Goal: Task Accomplishment & Management: Use online tool/utility

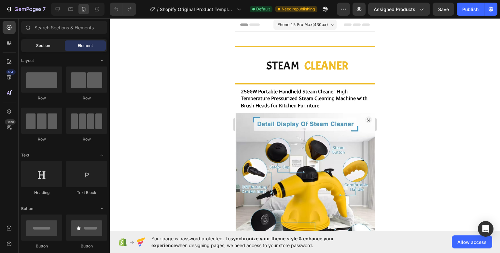
click at [36, 48] on span "Section" at bounding box center [43, 46] width 14 height 6
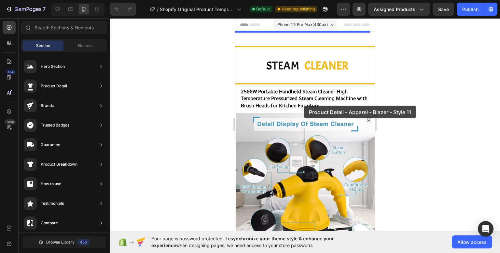
drag, startPoint x: 388, startPoint y: 133, endPoint x: 305, endPoint y: 92, distance: 93.2
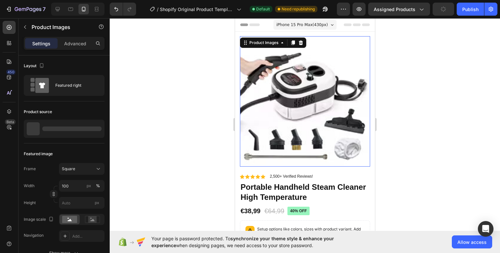
click at [320, 86] on img at bounding box center [305, 101] width 130 height 130
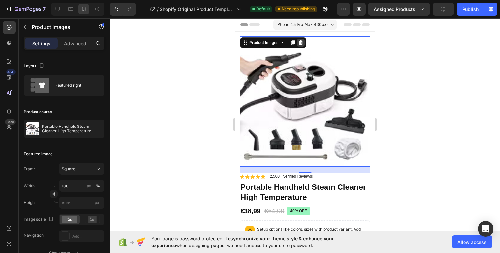
click at [301, 41] on icon at bounding box center [301, 42] width 4 height 5
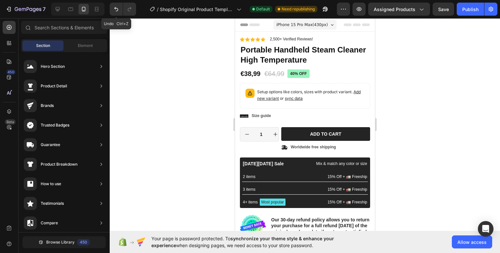
click at [118, 4] on button "Undo/Redo" at bounding box center [116, 9] width 13 height 13
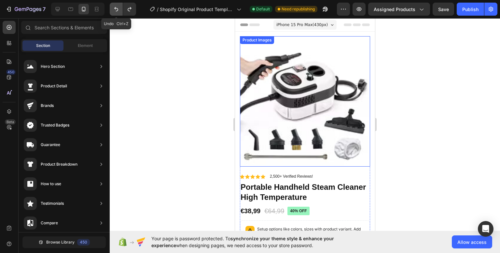
click at [113, 6] on icon "Undo/Redo" at bounding box center [116, 9] width 7 height 7
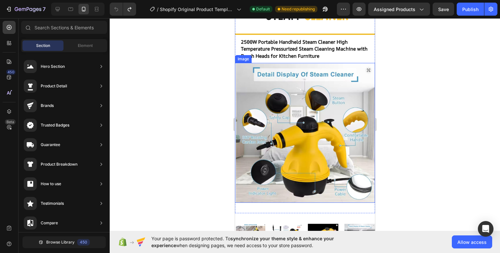
scroll to position [65, 0]
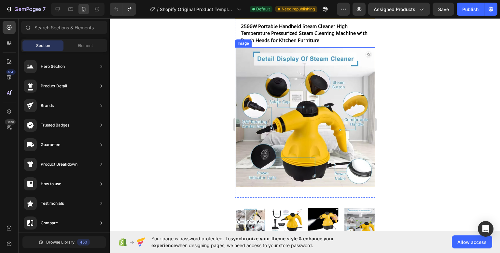
click at [317, 107] on img at bounding box center [305, 117] width 140 height 140
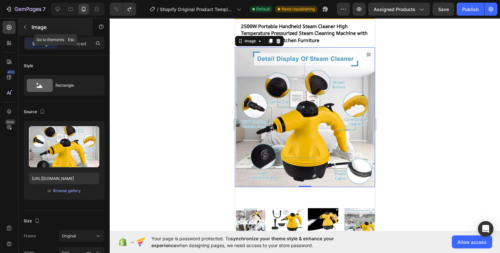
click at [32, 22] on div "Image" at bounding box center [56, 27] width 74 height 17
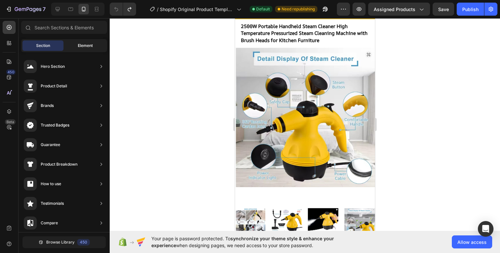
click at [87, 46] on span "Element" at bounding box center [85, 46] width 15 height 6
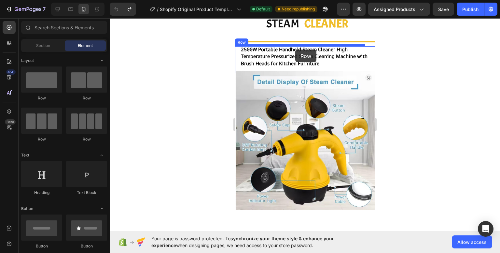
scroll to position [39, 0]
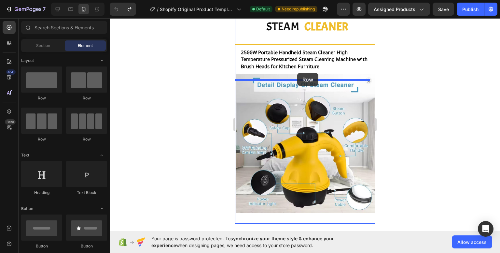
drag, startPoint x: 280, startPoint y: 93, endPoint x: 297, endPoint y: 73, distance: 26.4
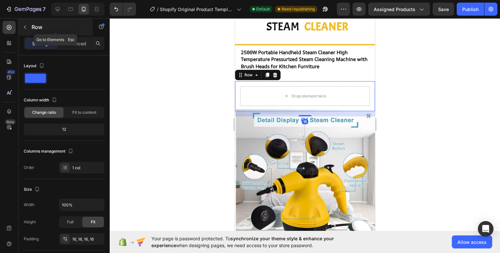
click at [29, 27] on button "button" at bounding box center [25, 27] width 10 height 10
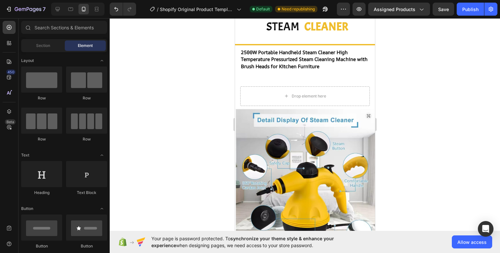
click at [43, 38] on div "Sections(18) Elements(84) Section Element Hero Section Product Detail Brands Tr…" at bounding box center [64, 136] width 91 height 230
click at [47, 47] on span "Section" at bounding box center [43, 46] width 14 height 6
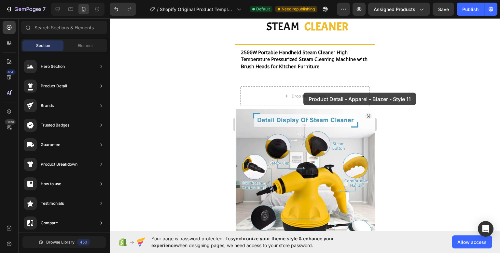
drag, startPoint x: 376, startPoint y: 131, endPoint x: 303, endPoint y: 92, distance: 82.0
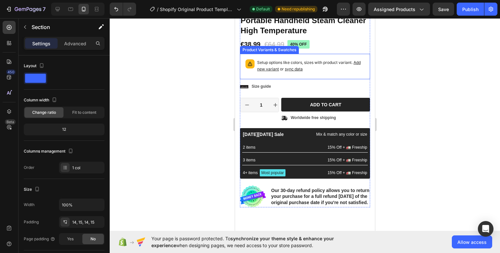
scroll to position [228, 0]
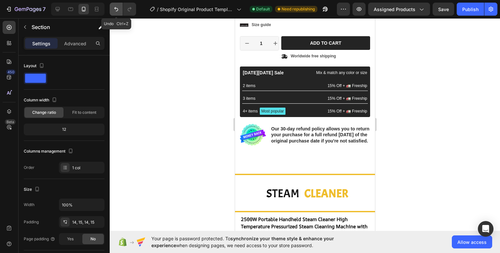
click at [117, 10] on icon "Undo/Redo" at bounding box center [116, 9] width 4 height 4
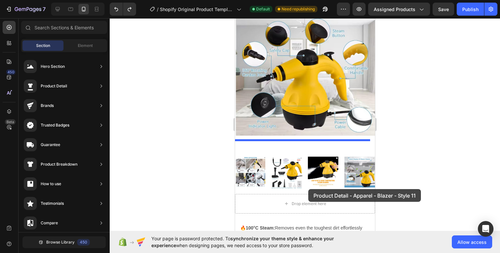
scroll to position [166, 0]
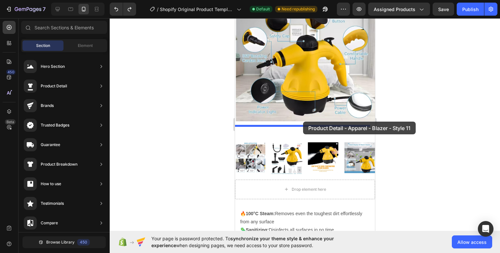
drag, startPoint x: 379, startPoint y: 125, endPoint x: 303, endPoint y: 121, distance: 75.9
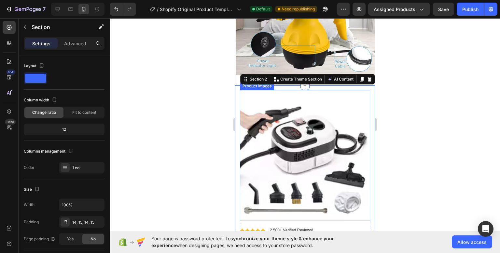
scroll to position [218, 0]
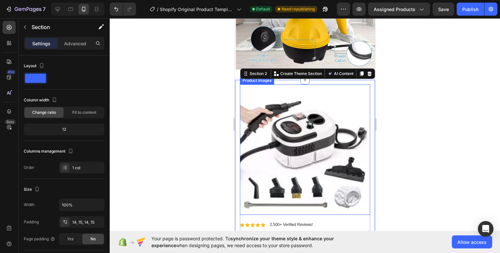
click at [304, 143] on img at bounding box center [305, 149] width 130 height 130
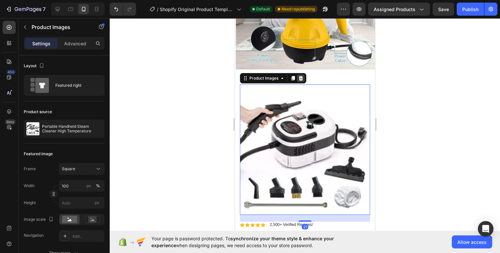
click at [301, 76] on icon at bounding box center [301, 78] width 4 height 5
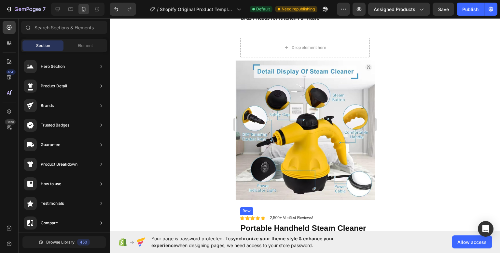
scroll to position [0, 0]
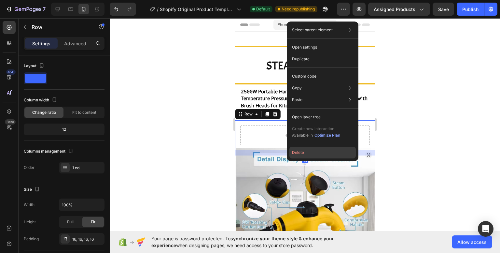
drag, startPoint x: 304, startPoint y: 152, endPoint x: 69, endPoint y: 134, distance: 236.1
click at [304, 152] on button "Delete" at bounding box center [322, 153] width 66 height 12
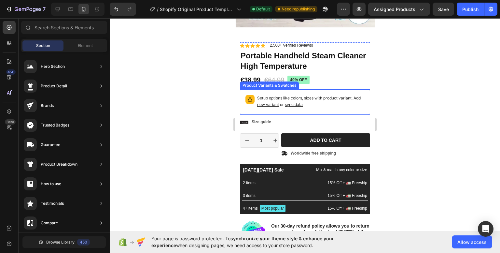
scroll to position [228, 0]
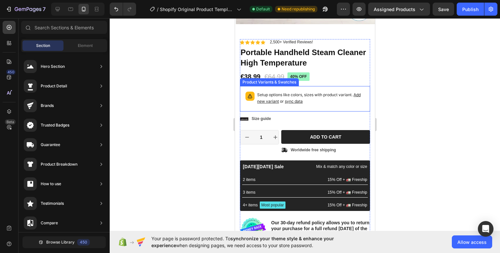
click at [322, 96] on p "Setup options like colors, sizes with product variant. Add new variant or sync …" at bounding box center [310, 98] width 107 height 13
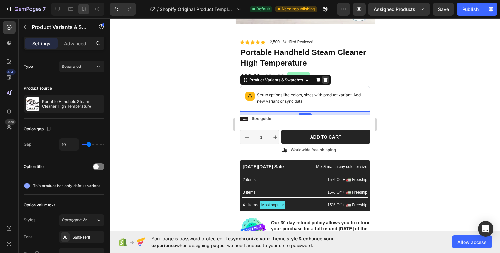
click at [329, 76] on div at bounding box center [325, 80] width 8 height 8
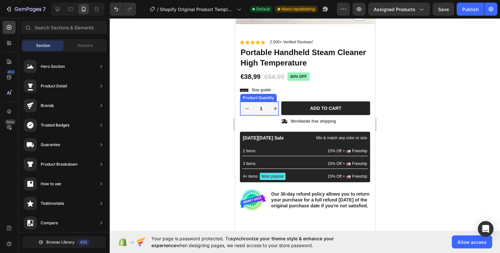
click at [274, 107] on icon "increment" at bounding box center [275, 108] width 3 height 3
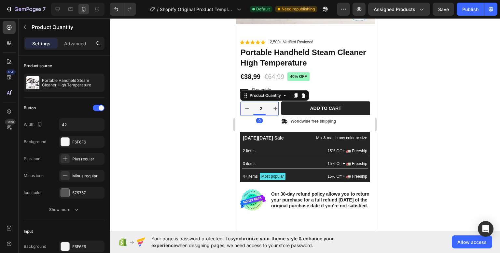
click at [245, 105] on icon "decrement" at bounding box center [247, 108] width 7 height 7
type input "1"
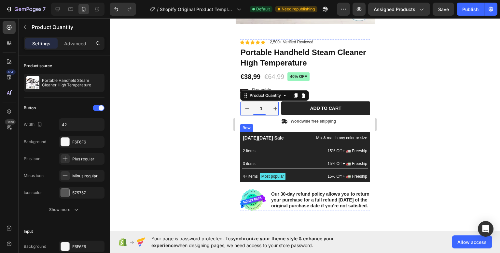
click at [295, 138] on div "[DATE][DATE] Sale Text Block Mix & match any color or size Text Block Row 2 ite…" at bounding box center [305, 157] width 126 height 46
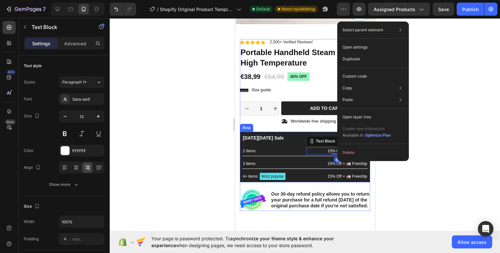
click at [277, 136] on div "[DATE][DATE] Sale Text Block Mix & match any color or size Text Block Row 2 ite…" at bounding box center [305, 157] width 126 height 46
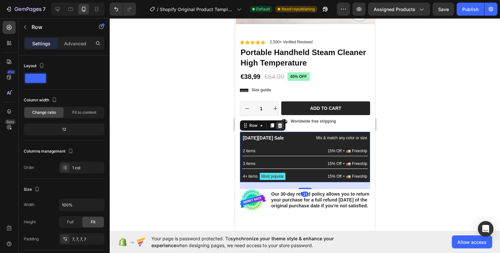
click at [282, 123] on icon at bounding box center [279, 125] width 5 height 5
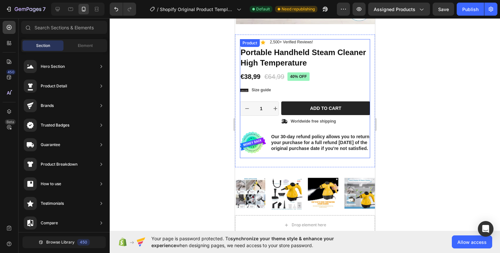
scroll to position [326, 0]
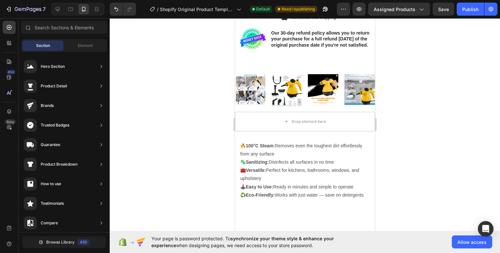
click at [430, 118] on div at bounding box center [305, 135] width 390 height 234
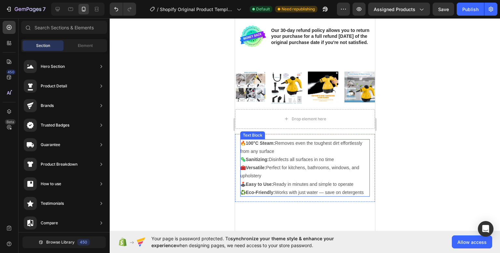
scroll to position [330, 0]
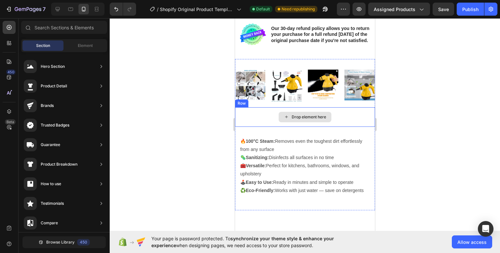
click at [354, 119] on div "Drop element here" at bounding box center [305, 117] width 140 height 20
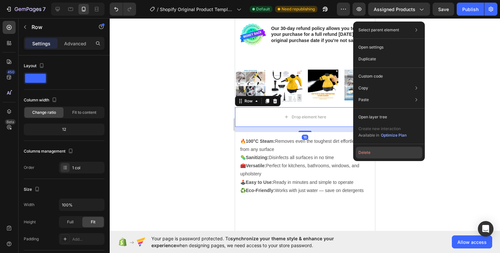
click at [369, 151] on button "Delete" at bounding box center [389, 153] width 66 height 12
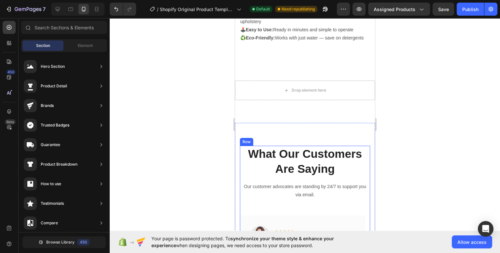
scroll to position [460, 0]
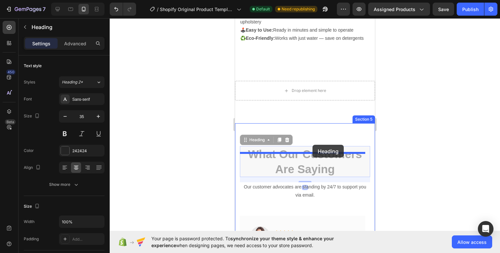
drag, startPoint x: 316, startPoint y: 166, endPoint x: 312, endPoint y: 145, distance: 21.5
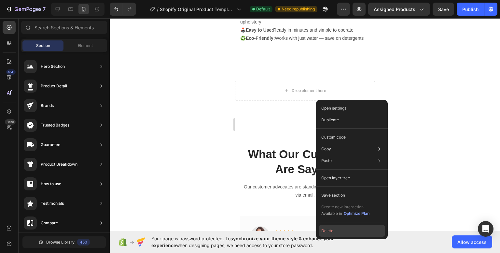
click at [331, 227] on button "Delete" at bounding box center [352, 231] width 66 height 12
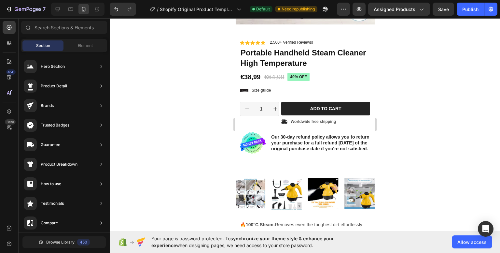
scroll to position [228, 0]
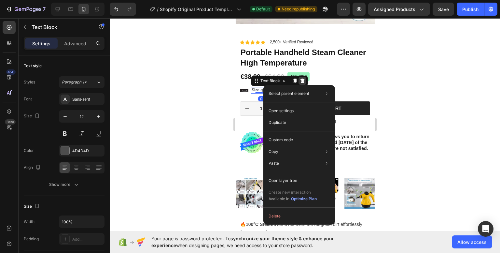
click at [303, 78] on icon at bounding box center [302, 80] width 5 height 5
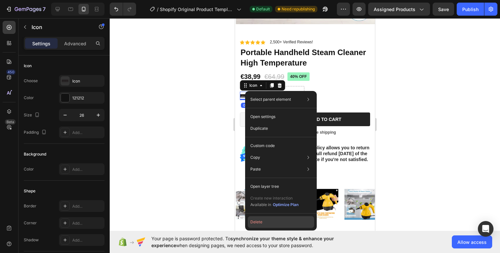
drag, startPoint x: 262, startPoint y: 221, endPoint x: 27, endPoint y: 203, distance: 235.8
click at [262, 221] on button "Delete" at bounding box center [281, 222] width 66 height 12
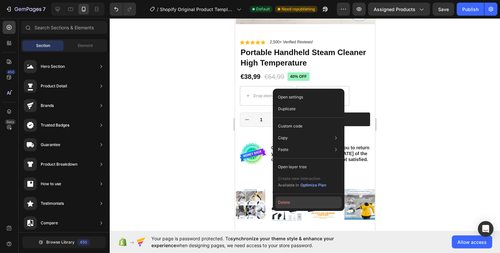
drag, startPoint x: 283, startPoint y: 204, endPoint x: 48, endPoint y: 152, distance: 240.9
click at [283, 204] on button "Delete" at bounding box center [308, 202] width 66 height 12
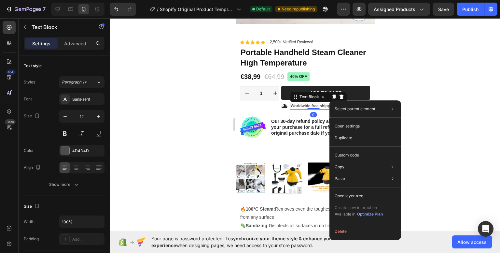
click at [421, 81] on div at bounding box center [305, 135] width 390 height 234
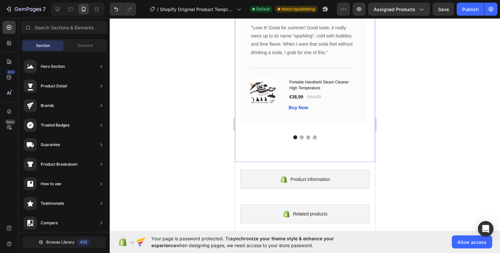
scroll to position [619, 0]
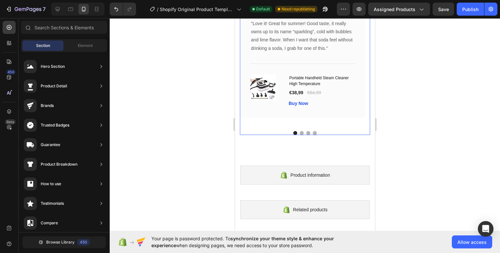
click at [300, 131] on button "Dot" at bounding box center [302, 133] width 4 height 4
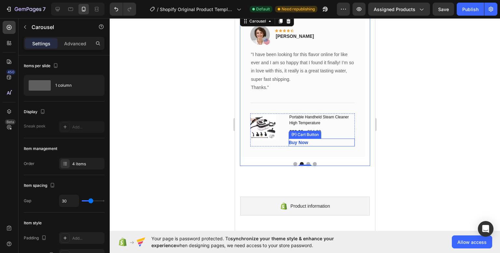
scroll to position [554, 0]
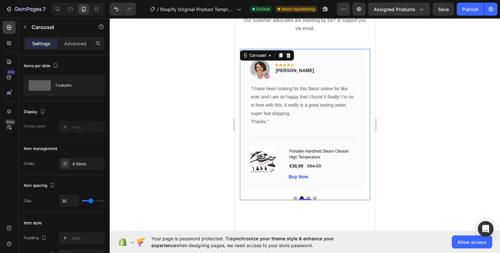
click at [306, 197] on button "Dot" at bounding box center [308, 198] width 4 height 4
click at [313, 196] on button "Dot" at bounding box center [315, 198] width 4 height 4
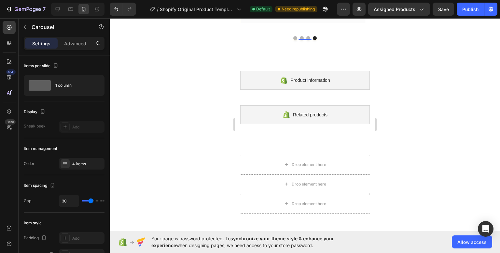
scroll to position [716, 0]
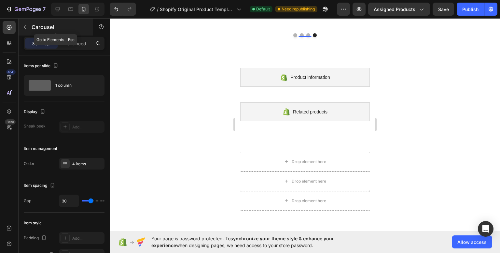
click at [28, 28] on button "button" at bounding box center [25, 27] width 10 height 10
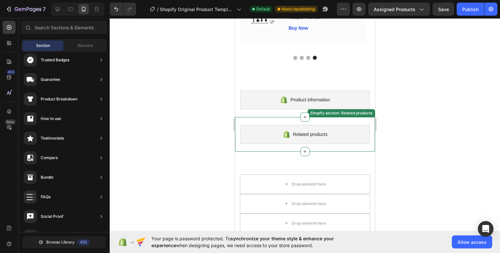
scroll to position [684, 0]
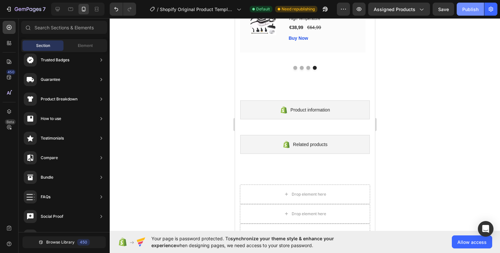
click at [473, 10] on div "Publish" at bounding box center [470, 9] width 16 height 7
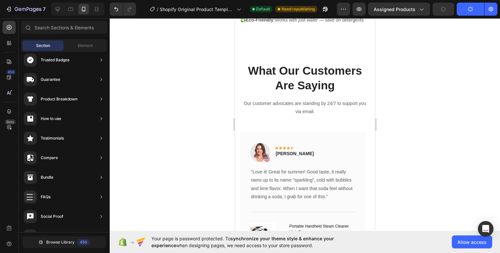
scroll to position [0, 0]
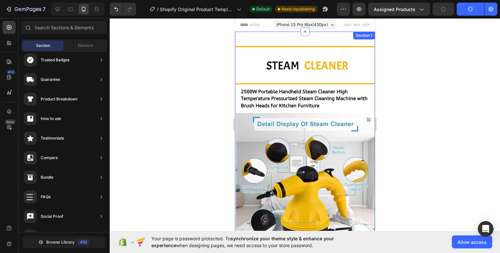
click at [405, 83] on div at bounding box center [305, 135] width 390 height 234
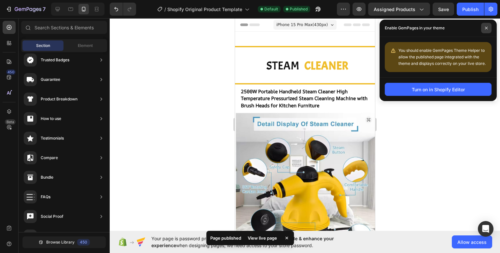
click at [488, 28] on icon at bounding box center [486, 27] width 3 height 3
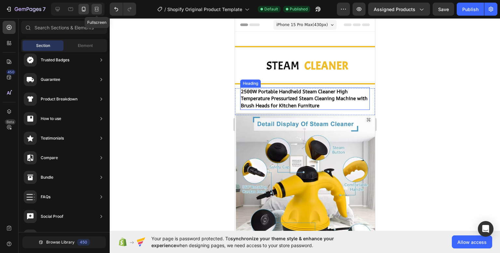
click at [95, 8] on icon at bounding box center [96, 9] width 7 height 7
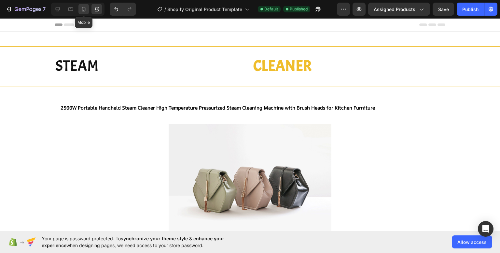
click at [83, 7] on icon at bounding box center [83, 9] width 7 height 7
